Goal: Task Accomplishment & Management: Manage account settings

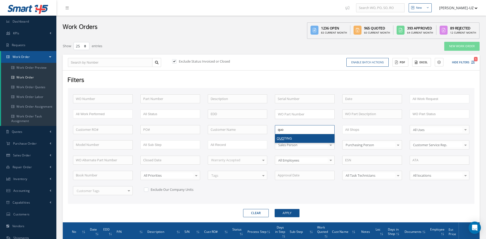
select select "25"
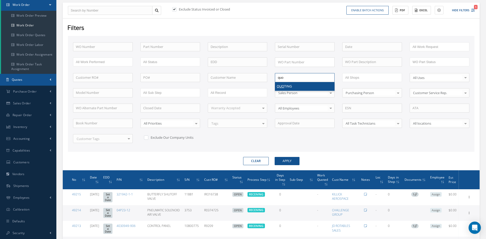
type input "All Proccess Step"
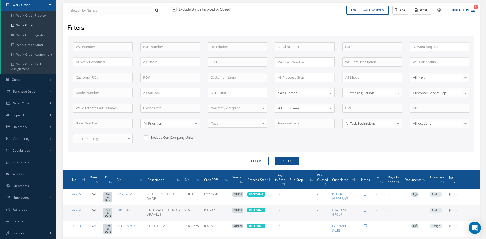
click at [255, 161] on button "Clear" at bounding box center [256, 161] width 26 height 8
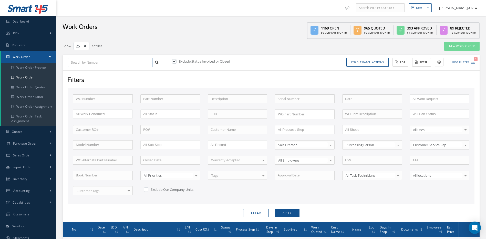
click at [90, 61] on input "text" at bounding box center [110, 62] width 85 height 9
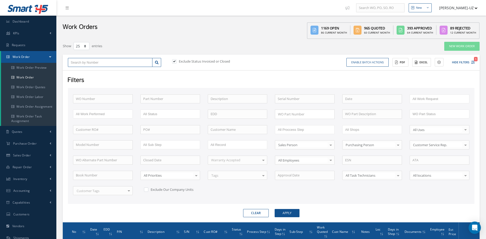
type input "4"
type input "48"
type input "489"
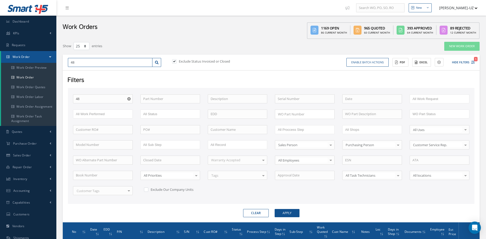
type input "489"
type input "4892"
type input "48926"
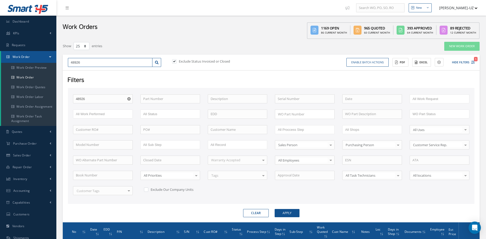
type input "48926"
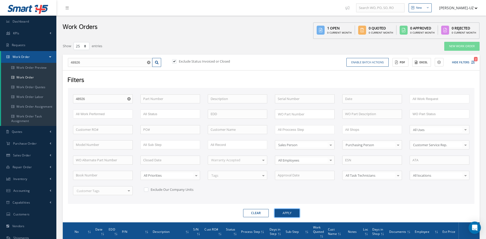
click at [284, 212] on button "Apply" at bounding box center [287, 213] width 25 height 8
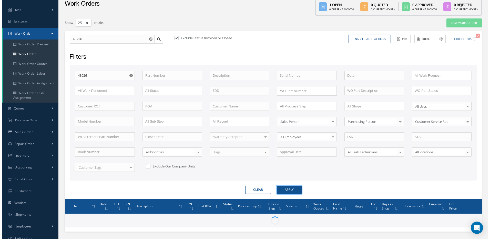
scroll to position [52, 0]
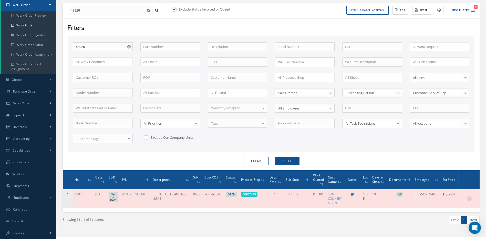
click at [471, 198] on icon at bounding box center [469, 198] width 5 height 4
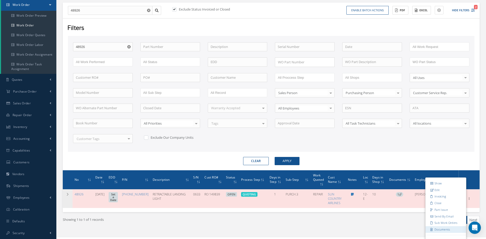
click at [438, 230] on link "Documents" at bounding box center [446, 229] width 41 height 7
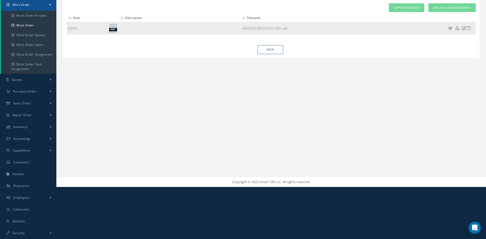
click at [451, 26] on icon at bounding box center [450, 28] width 4 height 4
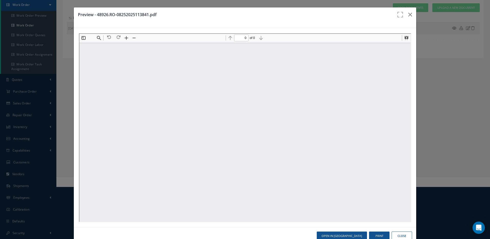
type input "1"
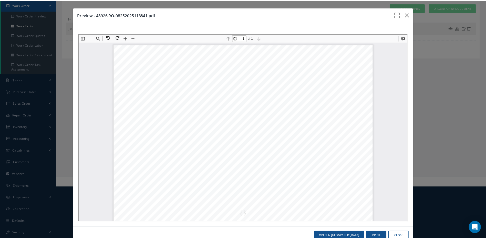
scroll to position [131, 0]
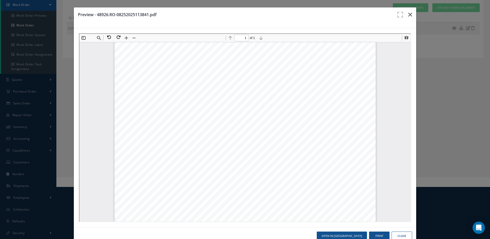
click at [408, 13] on icon "button" at bounding box center [410, 15] width 4 height 6
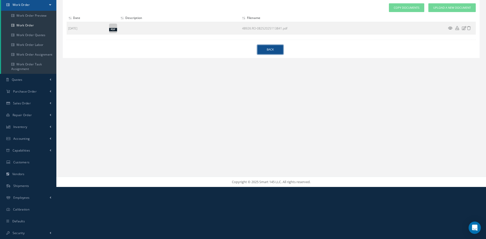
click at [271, 49] on link "Back" at bounding box center [271, 49] width 26 height 9
select select "25"
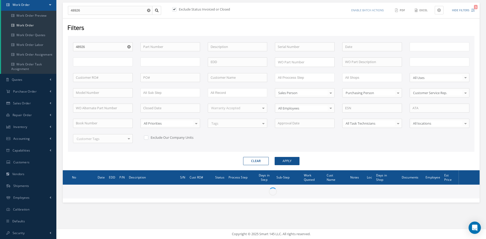
type input "All Work Request"
type input "All Work Performed"
type input "All Status"
type input "WO Part Status"
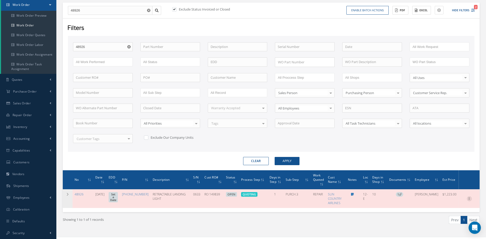
click at [469, 198] on icon at bounding box center [469, 198] width 5 height 4
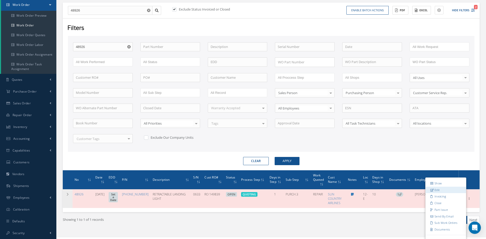
click at [435, 189] on link "Edit" at bounding box center [446, 189] width 41 height 7
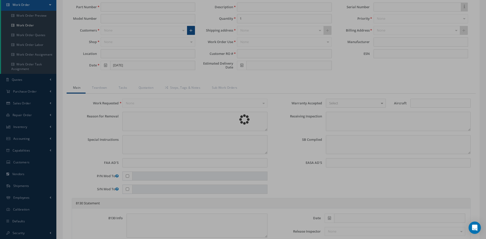
type input "45-0351-1"
type input "12-E"
type input "08/25/2025"
type input "RETRACTABLE LANDING LIGHT"
type input "RO 149839"
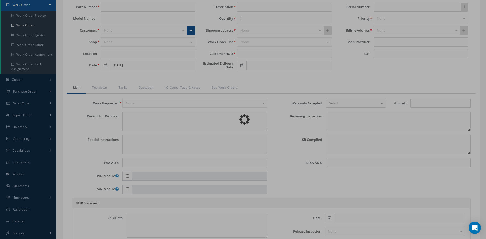
type input "0633"
type textarea "LH RETRACTABLE LANDING LIGHT DOES NOT ILLUMINATED (LANDING LIGHTS, RETRACTABLE …"
type textarea "PLEASE SEE R.O. FOR DETAILS"
type textarea "NO VISUAL DAMAGE"
type textarea "DONE, REVIEW PLEASE -- LAURA RODRIGUEZ 09/03/2025 11:34AM"
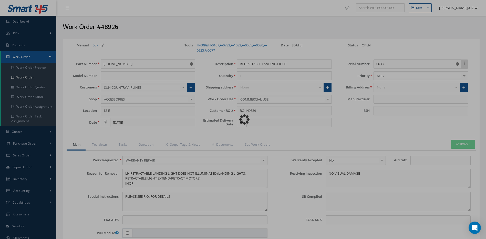
type input "HONEYWELL"
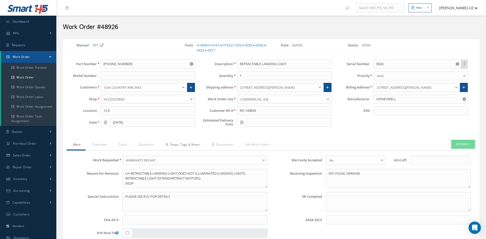
click at [189, 144] on link "Steps, Tags & Notes" at bounding box center [182, 145] width 47 height 11
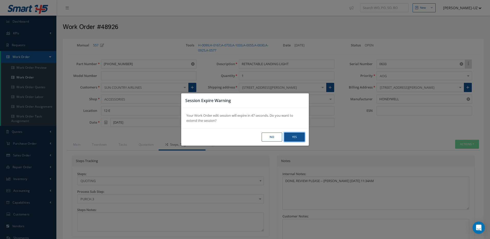
click at [299, 135] on button "Yes" at bounding box center [294, 137] width 21 height 9
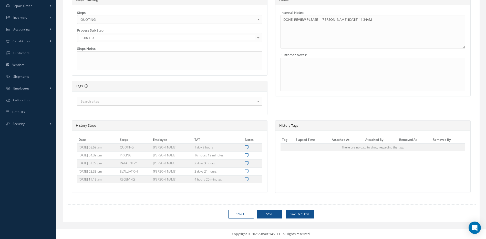
scroll to position [161, 0]
click at [301, 214] on button "Save & Close" at bounding box center [300, 214] width 29 height 9
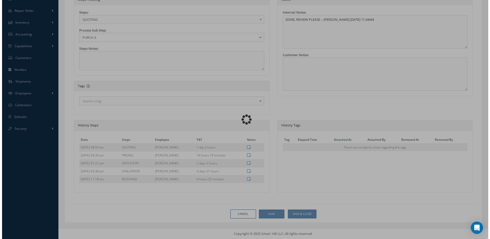
scroll to position [156, 0]
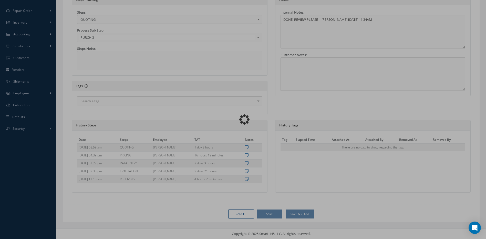
type input "HONEYWELL"
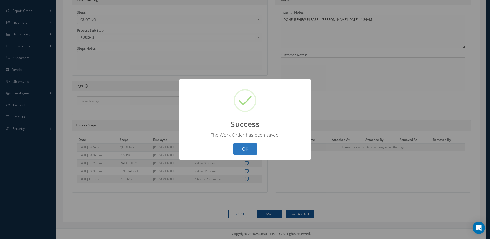
click at [247, 149] on button "OK" at bounding box center [245, 149] width 23 height 12
select select "25"
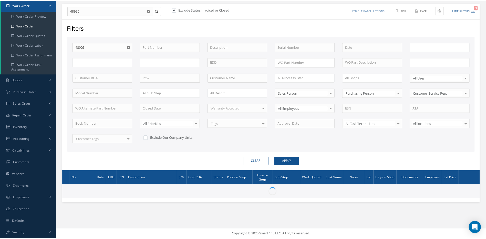
scroll to position [52, 0]
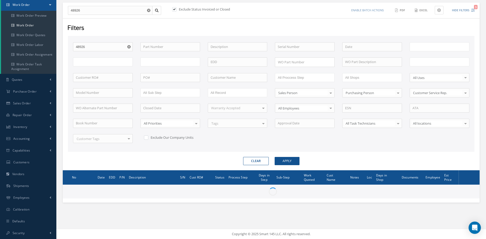
type input "All Work Request"
type input "All Work Performed"
type input "All Status"
type input "WO Part Status"
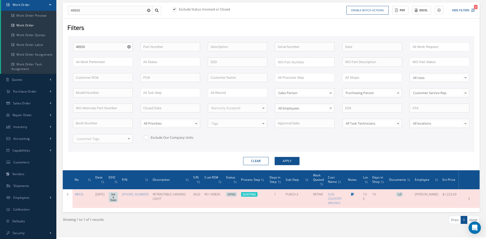
click at [255, 160] on button "Clear" at bounding box center [256, 161] width 26 height 8
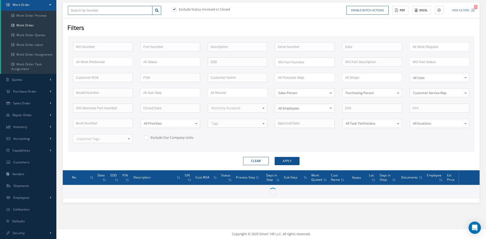
click at [105, 10] on input "text" at bounding box center [110, 10] width 85 height 9
type input "4"
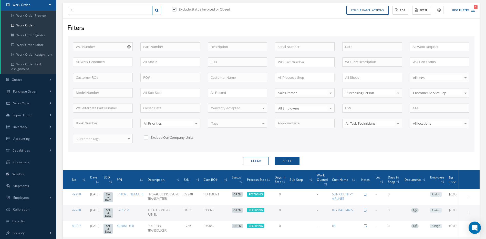
type input "4"
type input "49"
type input "490"
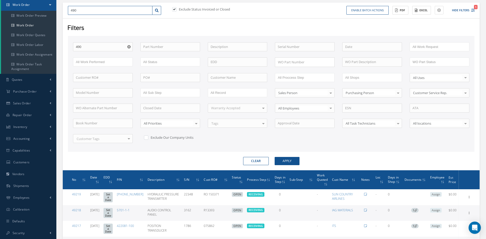
type input "4901"
type input "49017"
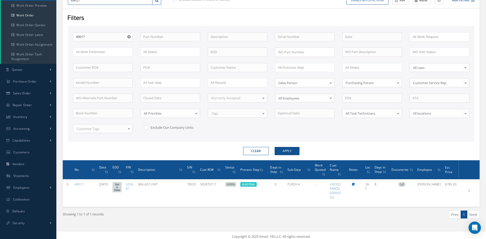
scroll to position [65, 0]
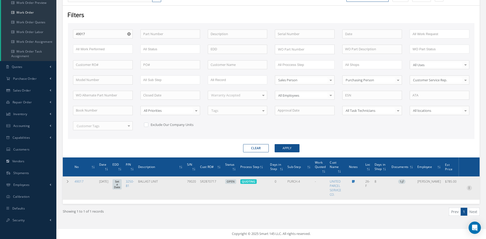
click at [470, 187] on icon at bounding box center [469, 187] width 5 height 4
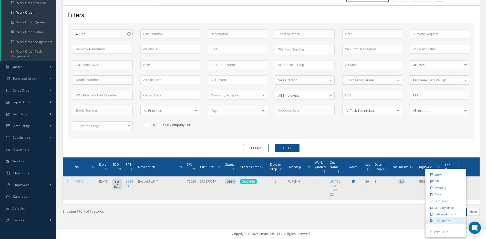
click at [441, 222] on link "Documents" at bounding box center [446, 220] width 41 height 7
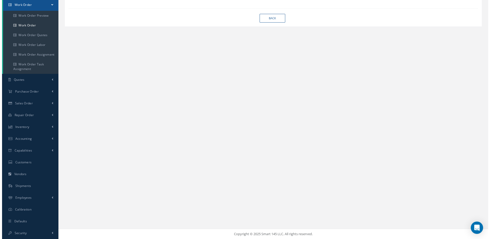
scroll to position [52, 0]
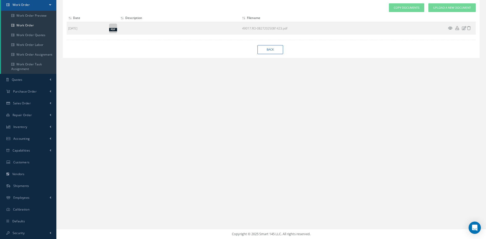
click at [450, 27] on icon at bounding box center [450, 28] width 4 height 4
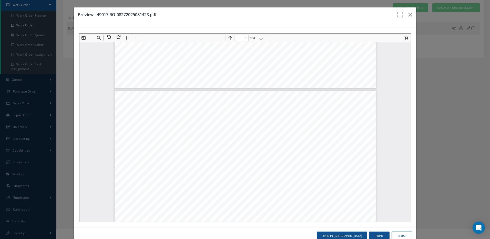
scroll to position [644, 0]
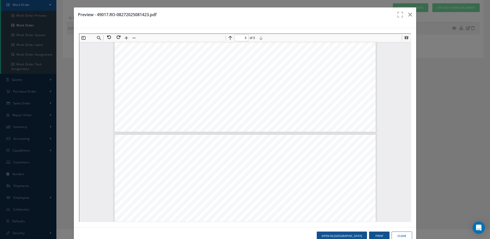
type input "2"
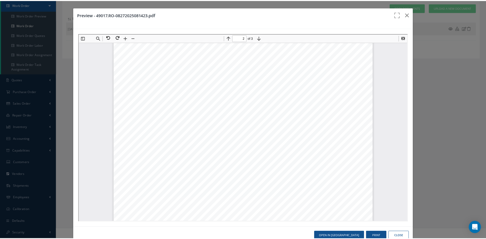
scroll to position [413, 0]
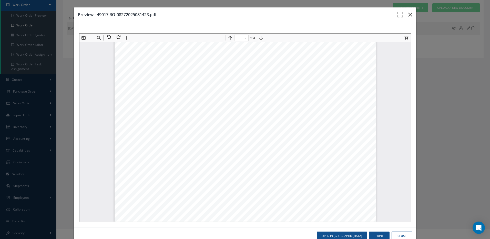
click at [408, 13] on icon "button" at bounding box center [410, 15] width 4 height 6
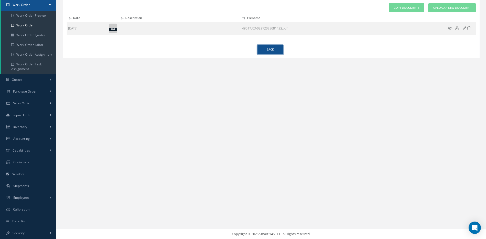
click at [275, 51] on link "Back" at bounding box center [271, 49] width 26 height 9
select select "25"
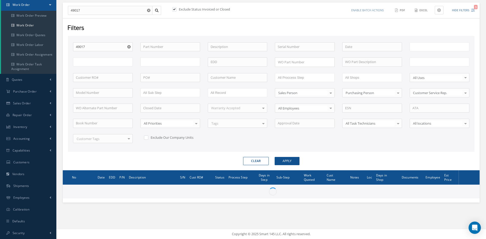
type input "All Work Request"
type input "All Work Performed"
type input "All Status"
type input "WO Part Status"
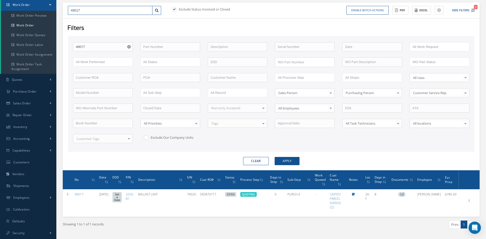
drag, startPoint x: 91, startPoint y: 10, endPoint x: 63, endPoint y: 10, distance: 27.4
click at [64, 10] on div "49017 Exclude Status Invoiced or Closed Enable batch actions Update Work Orders…" at bounding box center [271, 11] width 417 height 16
type input "3"
type input "30"
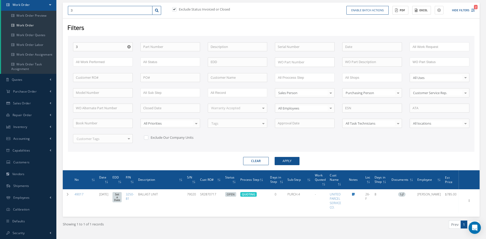
type input "30"
type input "306"
type input "3063"
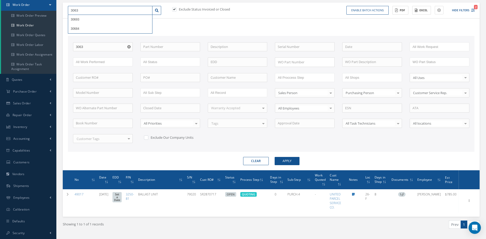
type input "30636"
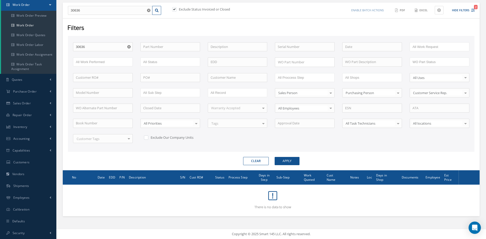
click at [176, 10] on label at bounding box center [176, 9] width 1 height 5
click at [174, 10] on input "checkbox" at bounding box center [173, 9] width 3 height 3
checkbox input "false"
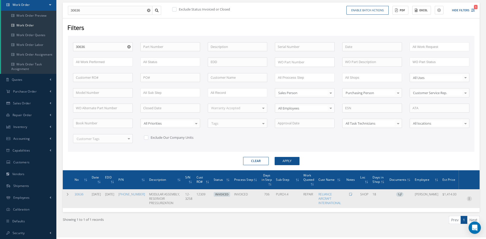
click at [470, 199] on icon at bounding box center [469, 198] width 5 height 4
click at [437, 203] on link "Edit" at bounding box center [446, 202] width 41 height 7
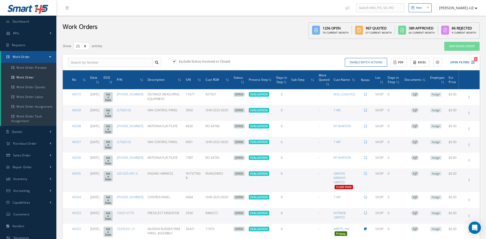
select select "25"
click at [119, 63] on input "text" at bounding box center [110, 62] width 85 height 9
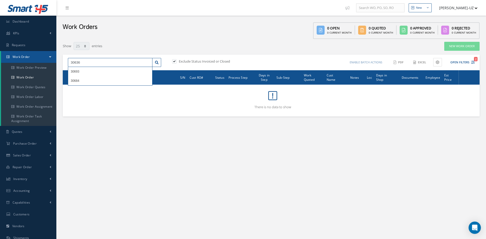
type input "30636"
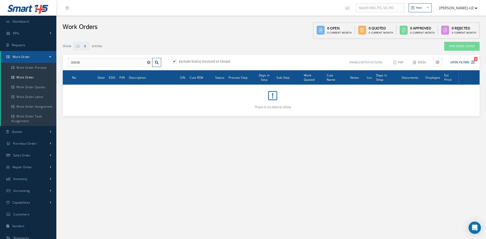
click at [176, 61] on label at bounding box center [176, 61] width 1 height 5
click at [174, 61] on input "checkbox" at bounding box center [173, 61] width 3 height 3
checkbox input "false"
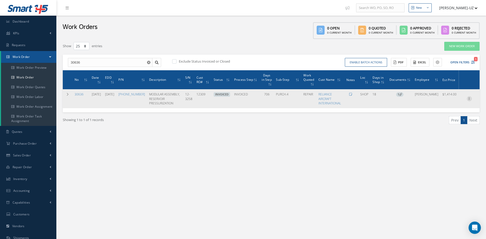
click at [470, 98] on icon at bounding box center [469, 98] width 5 height 4
click at [436, 107] on link "Edit" at bounding box center [446, 108] width 41 height 7
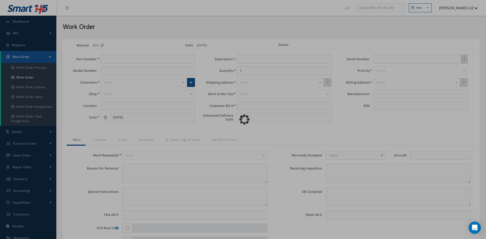
type input "[PHONE_NUMBER]"
type input "SHOP"
type input "[DATE]"
type input "MODULAR ASSEMBLY, RESERVOIR PRESSURIZATION"
type input "12309"
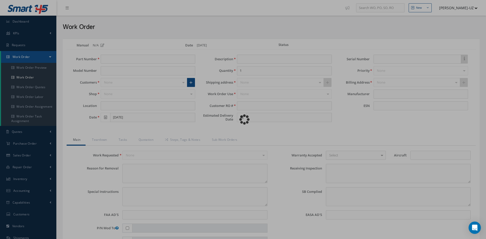
type input "[DATE]"
type input "12-3258"
type textarea "NONE"
type textarea "PLEASE SEE R.O. FOR DETAILS"
type textarea "NO VISUAL DAMAGE"
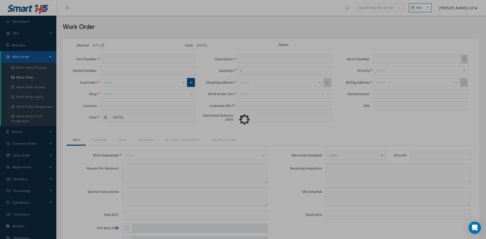
type textarea "NO S/B INSTALLED AND N/A AD'S."
type textarea "REPAIRED IN ACCORDANCE WITH CMM ATA 29-20-02, REV 6, DATED [DATE]. FULL DETAILS…"
type input "[DATE]"
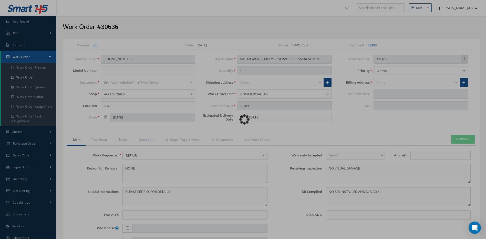
type input "SHIMADZU CORPORATION"
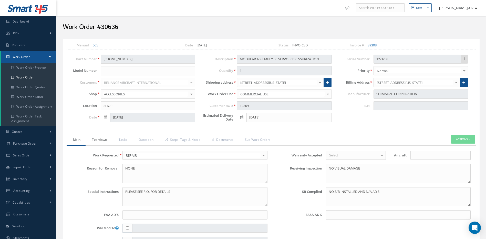
click at [103, 140] on link "Teardown" at bounding box center [99, 140] width 26 height 11
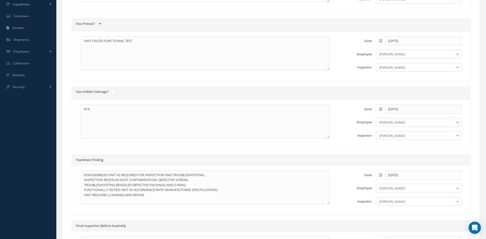
scroll to position [282, 0]
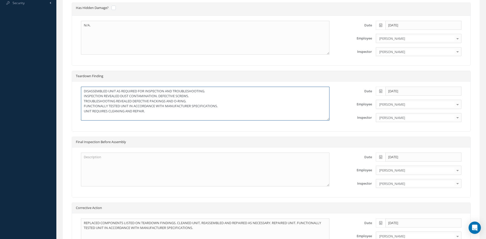
click at [193, 96] on textarea "DISASSEMBLED UNIT AS REQUIRED FOR INSPECTION AND TROUBLESHOOTING. INSPECTION RE…" at bounding box center [205, 104] width 249 height 34
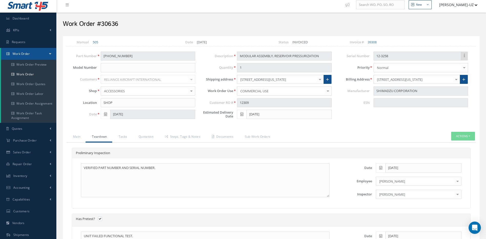
scroll to position [0, 0]
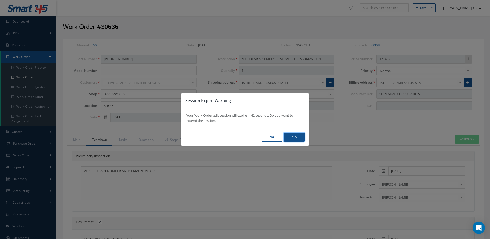
click at [296, 137] on button "Yes" at bounding box center [294, 137] width 21 height 9
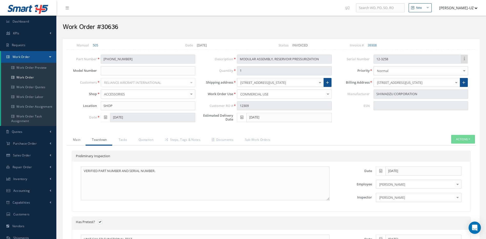
click at [76, 141] on link "Main" at bounding box center [76, 140] width 19 height 11
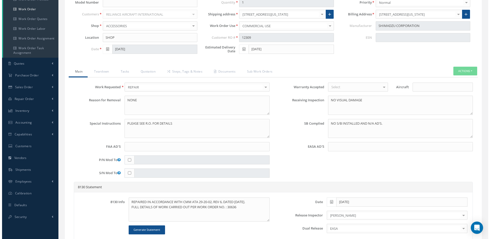
scroll to position [77, 0]
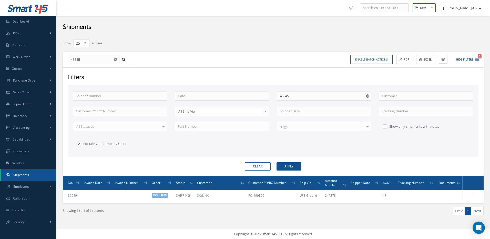
select select "25"
click at [257, 166] on button "Clear" at bounding box center [258, 166] width 26 height 8
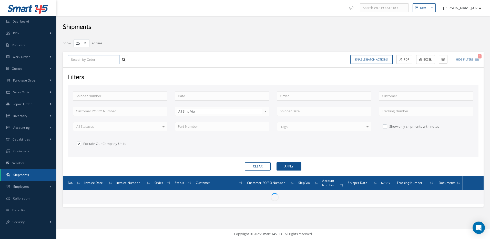
click at [93, 59] on input "text" at bounding box center [94, 59] width 52 height 9
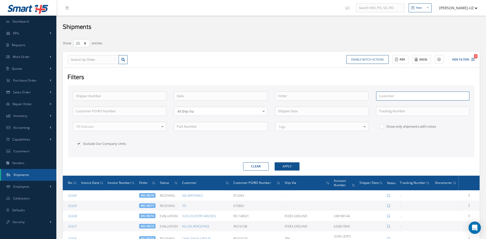
click at [408, 96] on input "text" at bounding box center [422, 96] width 93 height 9
click at [396, 106] on span "ALTITUDE AERO" at bounding box center [391, 105] width 24 height 5
type input "ALTITUDE AERO"
click at [285, 167] on button "Apply" at bounding box center [287, 166] width 25 height 8
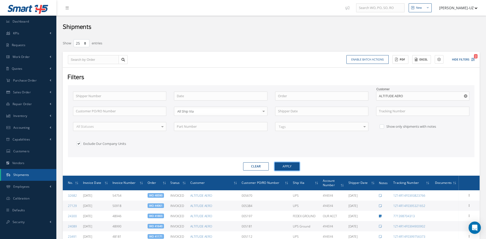
click at [287, 166] on button "Apply" at bounding box center [287, 166] width 25 height 8
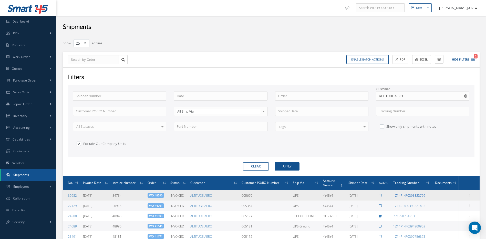
click at [410, 194] on link "1Z14R14F0393823766" at bounding box center [410, 195] width 32 height 4
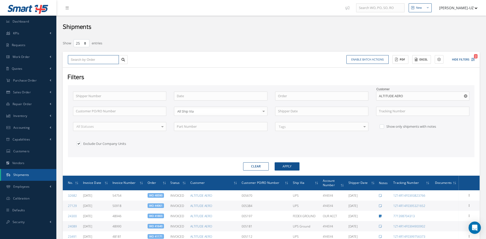
click at [97, 60] on input "text" at bounding box center [93, 59] width 51 height 9
type input "4"
type input "46"
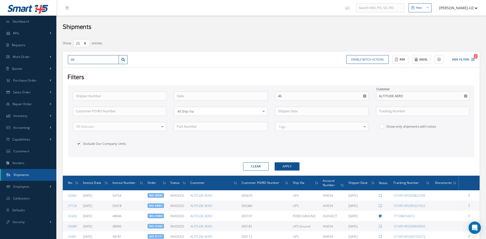
type input "466"
type input "4660"
type input "46605"
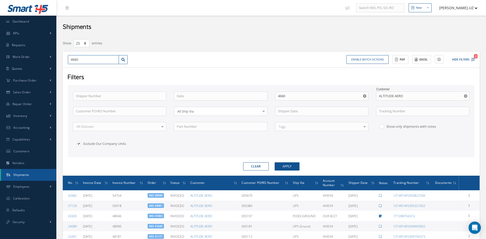
type input "46605"
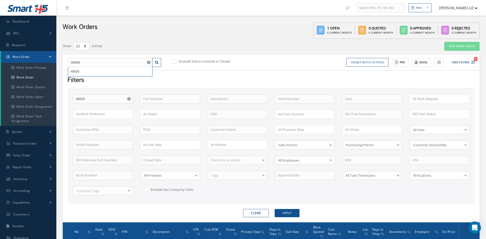
select select "25"
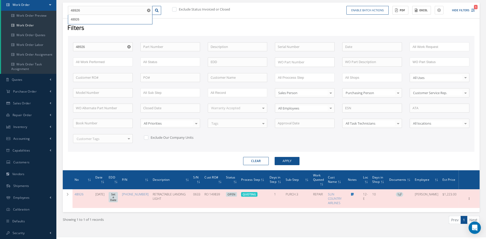
scroll to position [52, 0]
drag, startPoint x: 104, startPoint y: 10, endPoint x: 67, endPoint y: 8, distance: 37.7
click at [67, 8] on div "48926 48926" at bounding box center [114, 10] width 101 height 9
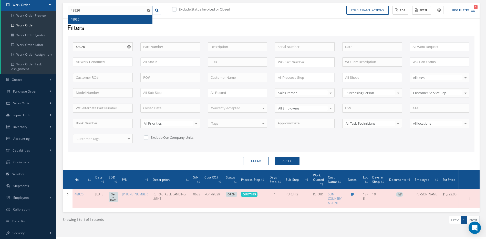
type input "4"
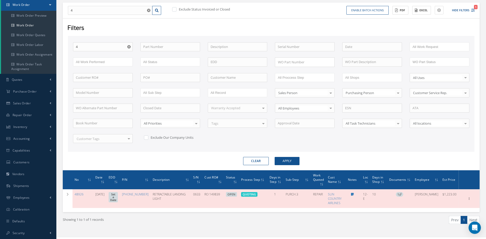
type input "48"
type input "485"
type input "4859"
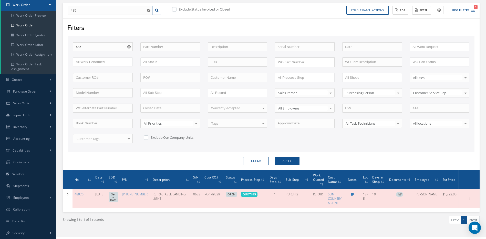
type input "4859"
type input "48590"
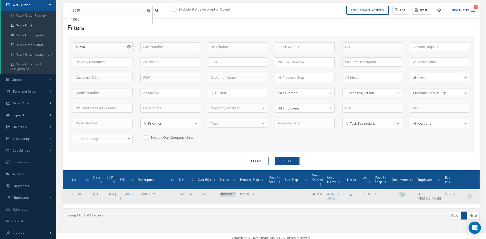
click at [469, 197] on icon at bounding box center [469, 196] width 5 height 4
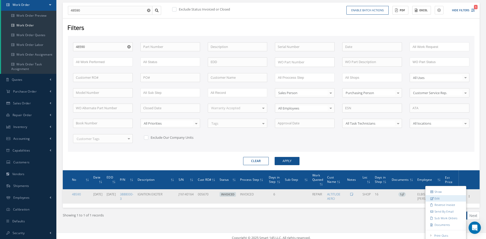
click at [438, 199] on link "Edit" at bounding box center [446, 198] width 41 height 7
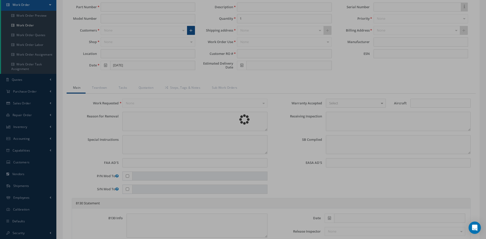
type input "3888000-3"
type input "SHOP"
type input "08/13/2025"
type input "IGNITION EXCITER"
type input "005670"
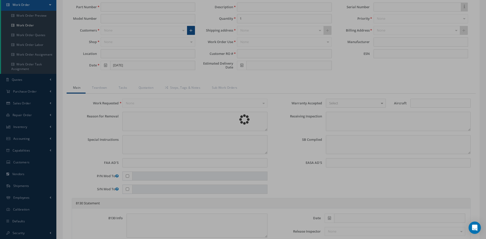
type input "09/02/2025"
type input "J16140164"
type textarea "NONE"
type textarea "PLEASE SEE R.O. FOR DETAILS"
type textarea "NO VISUAL DAMAGE"
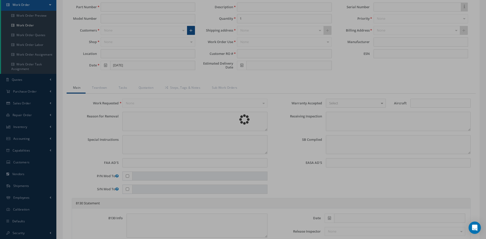
type textarea "NO S/B INSTALLED AND N/A AD'S."
type textarea "REPAIRED IN ACCORDANCE WITH CMM ATA 49-40-39, REV 1, DATED Sep 30, 2002. FULL D…"
type input "08/28/2025"
type input "[DATE]"
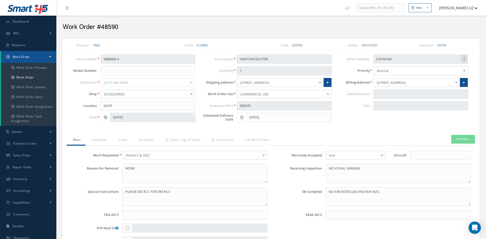
type input "UNISON INDUSTRIES"
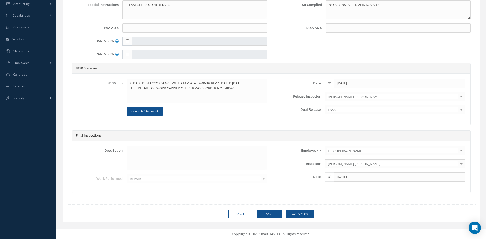
scroll to position [187, 0]
click at [244, 213] on link "Cancel" at bounding box center [241, 214] width 26 height 9
select select "25"
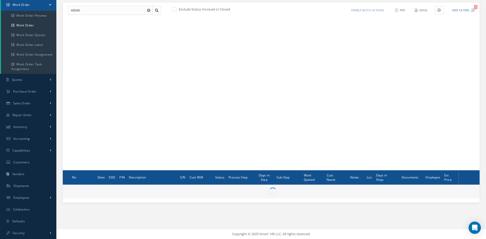
scroll to position [52, 0]
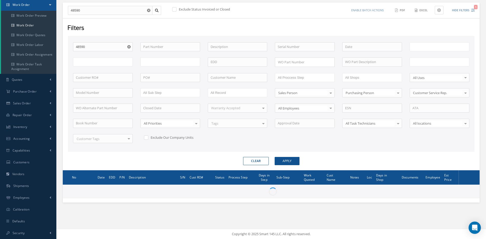
type input "All Work Request"
type input "All Work Performed"
type input "All Status"
type input "WO Part Status"
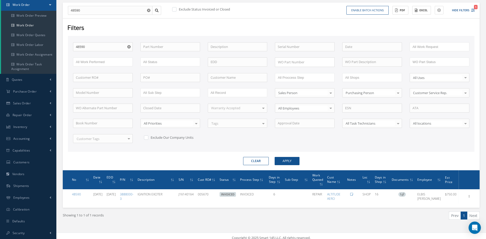
click at [262, 160] on button "Clear" at bounding box center [256, 161] width 26 height 8
checkbox input "true"
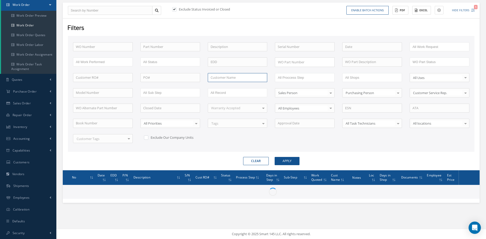
click at [235, 77] on input "text" at bounding box center [238, 77] width 60 height 9
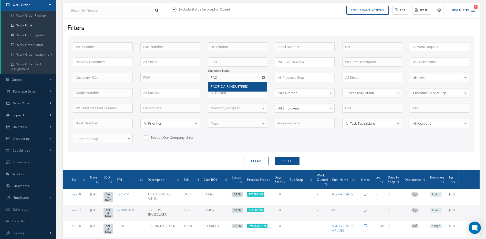
click at [233, 88] on span "PACIFIC AIR INDUSTRIES" at bounding box center [229, 86] width 37 height 5
type input "PACIFIC AIR INDUSTRIES"
click at [292, 160] on button "Apply" at bounding box center [287, 161] width 25 height 8
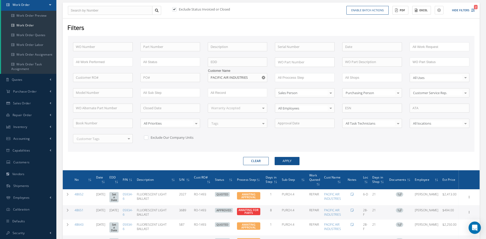
click at [256, 159] on button "Clear" at bounding box center [256, 161] width 26 height 8
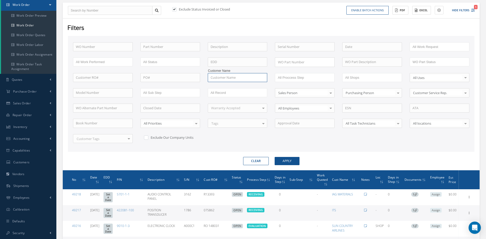
click at [219, 78] on input "text" at bounding box center [238, 77] width 60 height 9
click at [226, 79] on input "PACIFIC" at bounding box center [238, 77] width 60 height 9
type input "PACIFIC"
click at [275, 157] on button "Apply" at bounding box center [287, 161] width 25 height 8
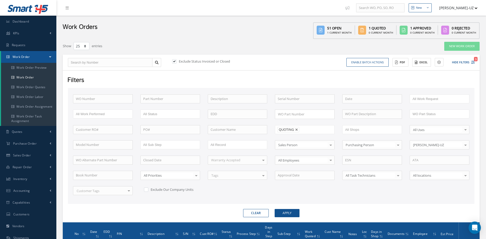
select select "25"
